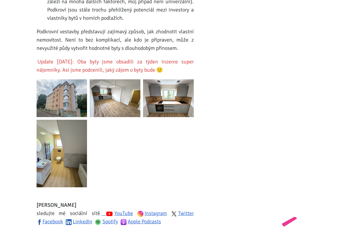
scroll to position [933, 0]
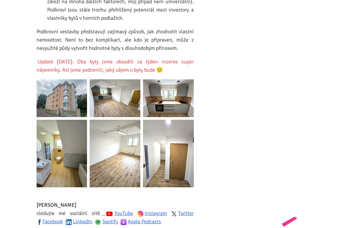
click at [60, 94] on img at bounding box center [62, 98] width 51 height 38
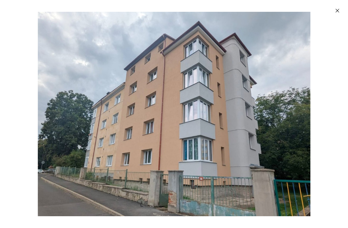
click at [335, 11] on icon "Zavřít" at bounding box center [337, 11] width 6 height 6
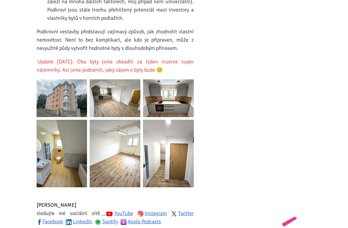
click at [126, 97] on img at bounding box center [115, 98] width 51 height 38
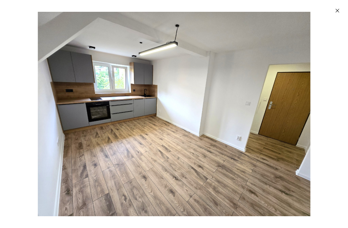
click at [337, 10] on icon "Zavřít" at bounding box center [337, 11] width 6 height 6
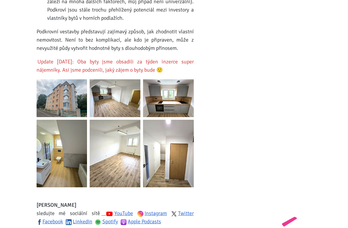
click at [177, 98] on img at bounding box center [168, 98] width 51 height 38
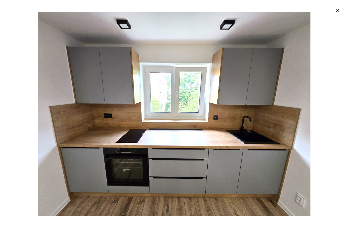
click at [335, 12] on icon "Zavřít" at bounding box center [337, 11] width 6 height 6
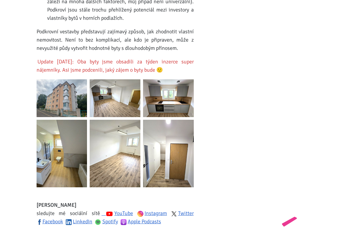
click at [74, 164] on img at bounding box center [62, 153] width 51 height 67
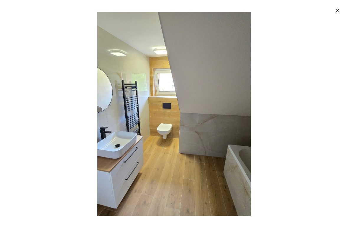
click at [337, 13] on icon "Zavřít" at bounding box center [337, 11] width 6 height 6
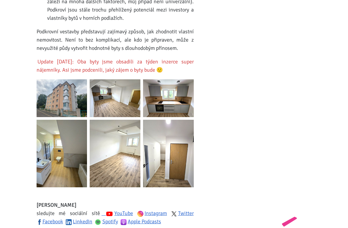
click at [129, 163] on img at bounding box center [115, 153] width 51 height 67
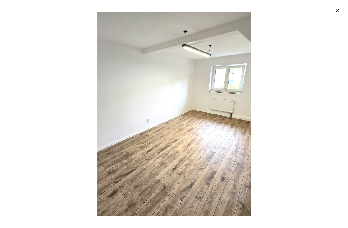
click at [333, 13] on button "Zavřít" at bounding box center [337, 11] width 12 height 12
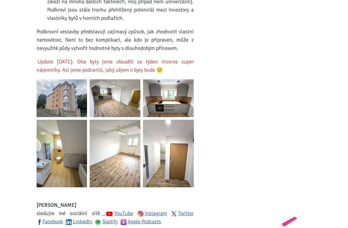
click at [179, 149] on img at bounding box center [168, 153] width 51 height 67
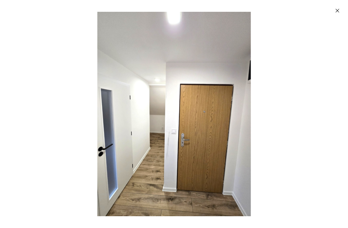
click at [336, 11] on icon "Zavřít" at bounding box center [337, 11] width 6 height 6
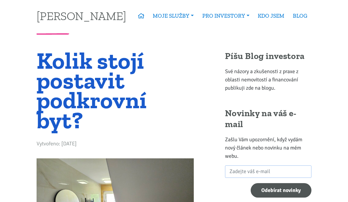
scroll to position [0, 0]
